Goal: Browse casually: Explore the website without a specific task or goal

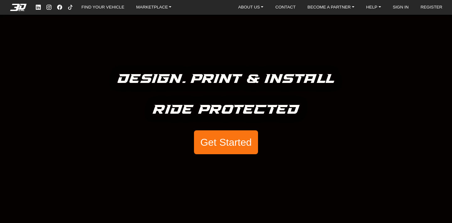
click at [221, 145] on button "Get Started" at bounding box center [226, 142] width 64 height 24
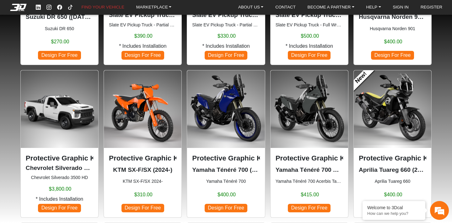
scroll to position [303, 0]
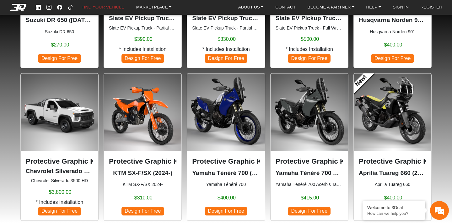
click at [238, 114] on img at bounding box center [226, 112] width 78 height 78
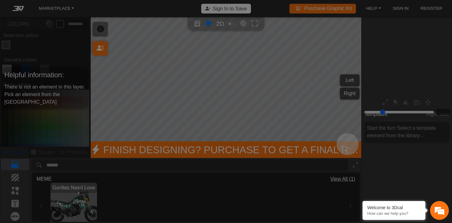
type input "*"
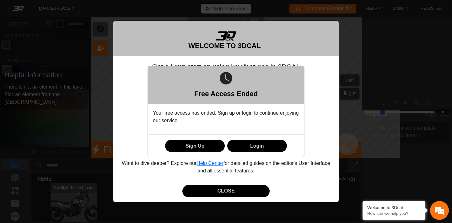
scroll to position [78, 73]
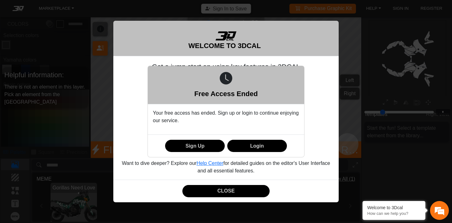
click at [234, 185] on div "Free Access Ended Your free access has ended. Sign up or login to continue enjo…" at bounding box center [226, 111] width 452 height 223
click at [233, 189] on div "Free Access Ended Your free access has ended. Sign up or login to continue enjo…" at bounding box center [226, 111] width 452 height 223
click at [225, 195] on div "Free Access Ended Your free access has ended. Sign up or login to continue enjo…" at bounding box center [226, 111] width 452 height 223
